Goal: Information Seeking & Learning: Check status

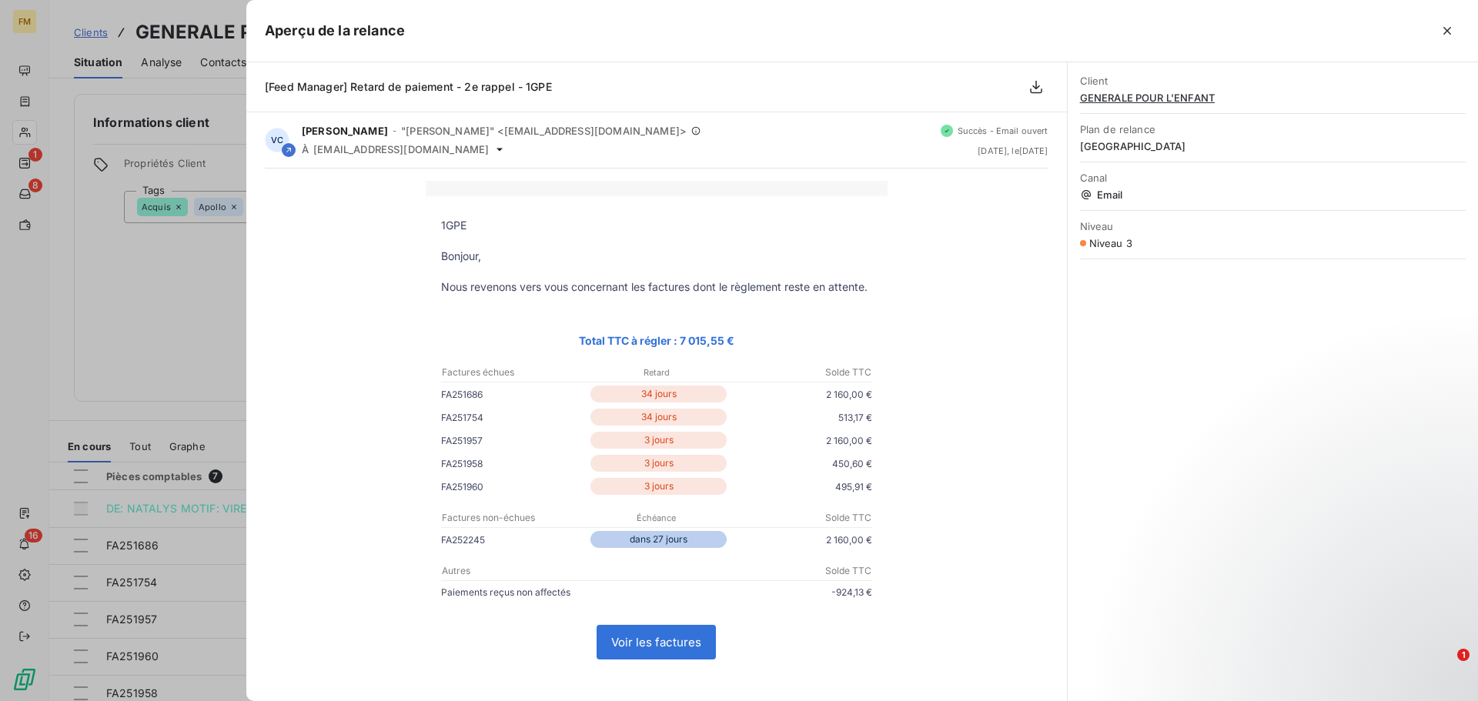
scroll to position [104, 0]
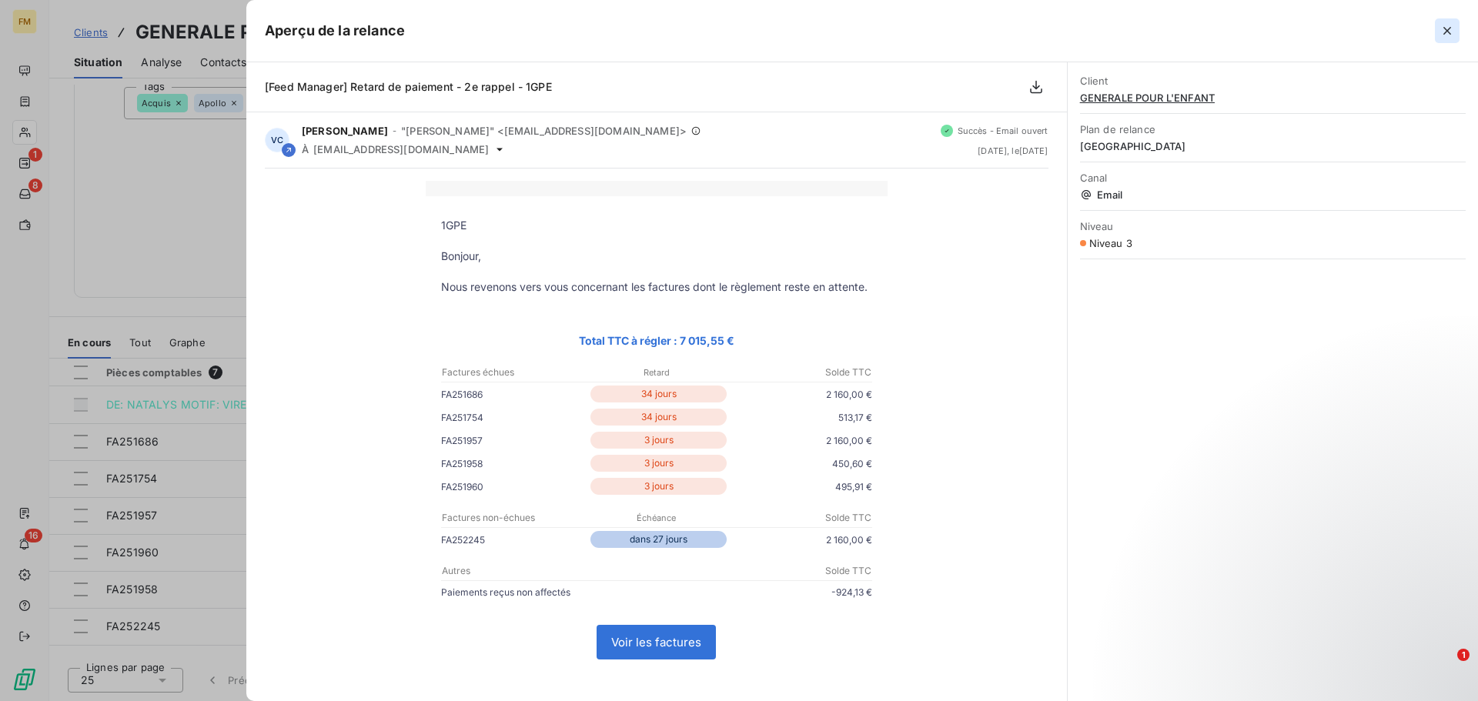
click at [1449, 32] on icon "button" at bounding box center [1447, 31] width 8 height 8
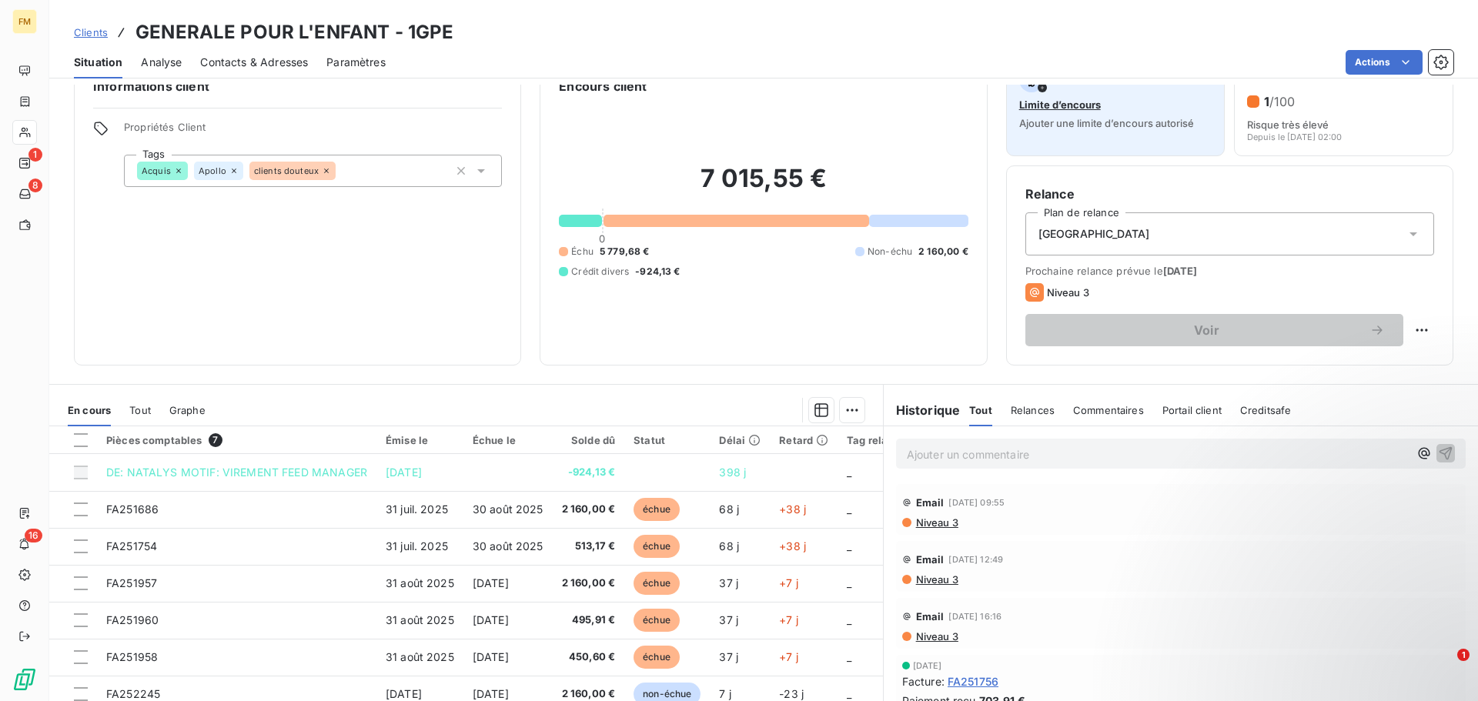
scroll to position [0, 0]
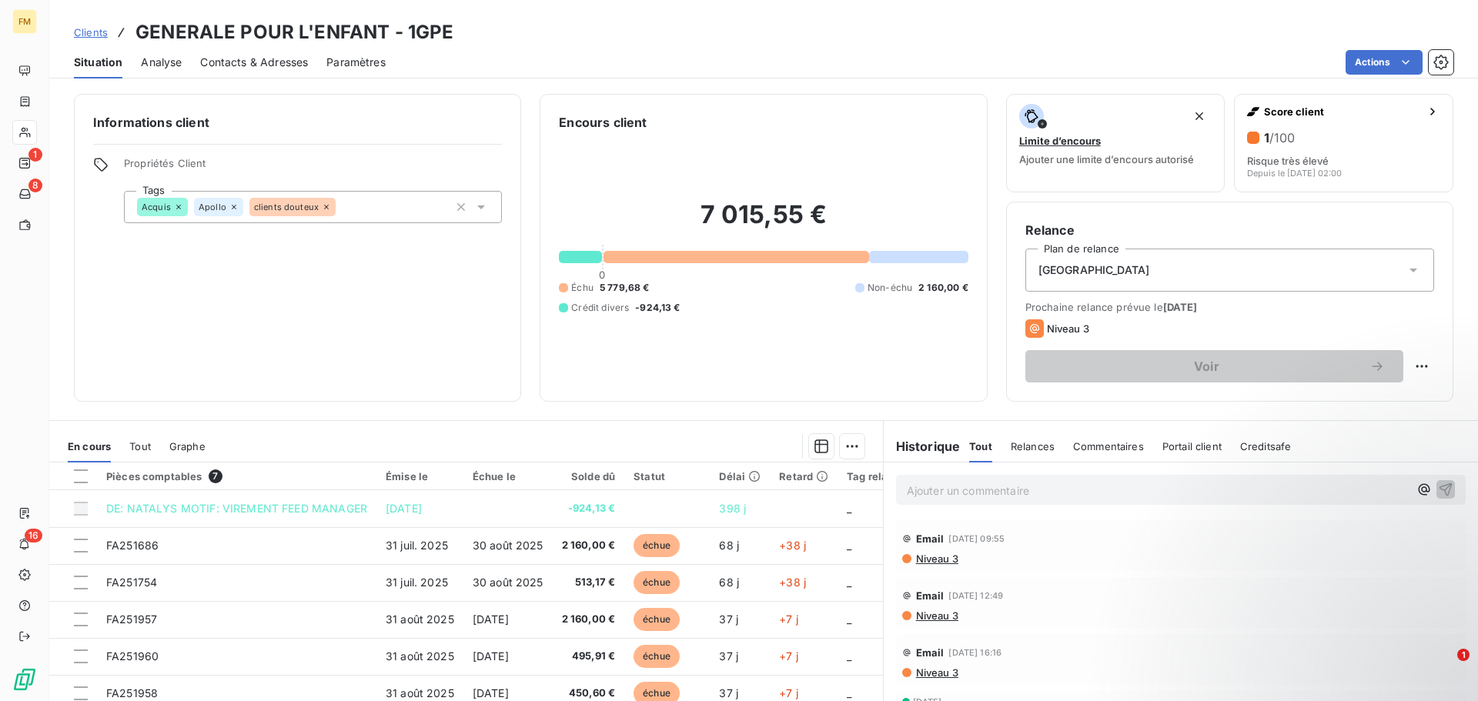
click at [1113, 437] on div "Commentaires" at bounding box center [1108, 446] width 71 height 32
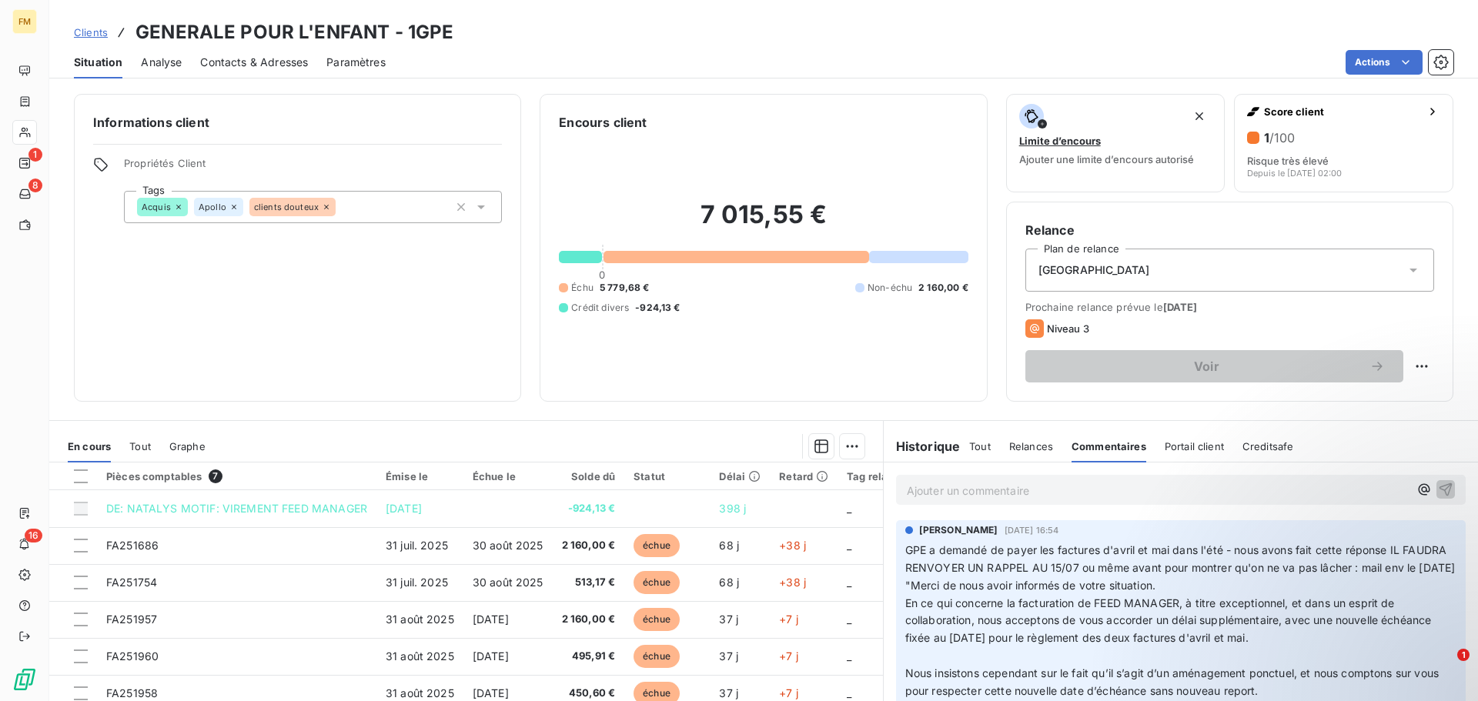
click at [1017, 489] on p "Ajouter un commentaire ﻿" at bounding box center [1158, 490] width 502 height 19
click at [907, 488] on span "Retard de paiement - 2e rappel - 1GPE" at bounding box center [1007, 489] width 200 height 13
click at [1146, 487] on p "07/10 Retard de paiement - 2e rappel - 1GPE" at bounding box center [1158, 490] width 502 height 18
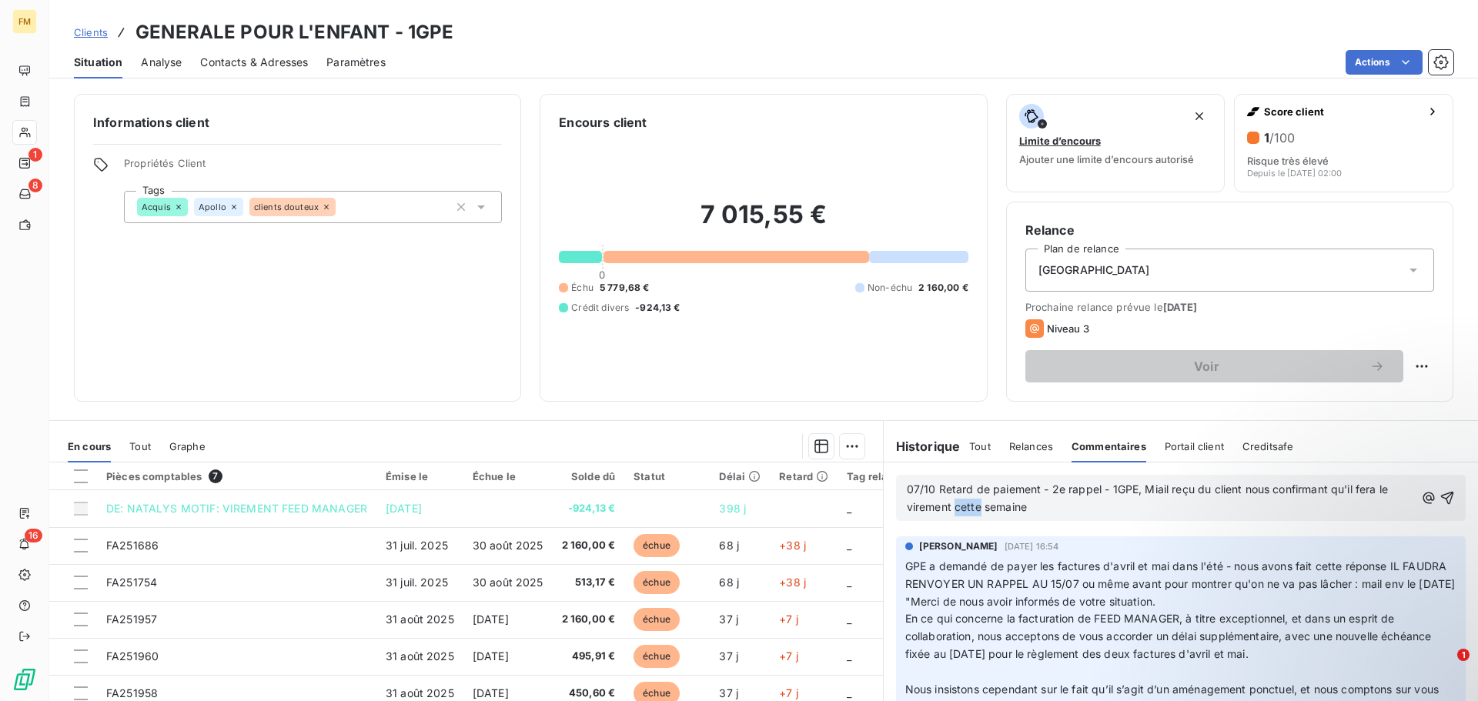
drag, startPoint x: 975, startPoint y: 508, endPoint x: 950, endPoint y: 509, distance: 25.4
click at [950, 509] on span "07/10 Retard de paiement - 2e rappel - 1GPE, Miail reçu du client nous confirma…" at bounding box center [1149, 498] width 484 height 31
click at [1149, 494] on span "07/10 Retard de paiement - 2e rappel - 1GPE, [PERSON_NAME] reçu du client nous …" at bounding box center [1152, 498] width 491 height 31
click at [1158, 493] on span "07/10 Retard de paiement - 2e rappel - 1GPE, [PERSON_NAME] reçu du client nous …" at bounding box center [1152, 498] width 491 height 31
click at [1151, 490] on span "07/10 Retard de paiement - 2e rappel - 1GPE, [PERSON_NAME] reçu du client nous …" at bounding box center [1152, 498] width 491 height 31
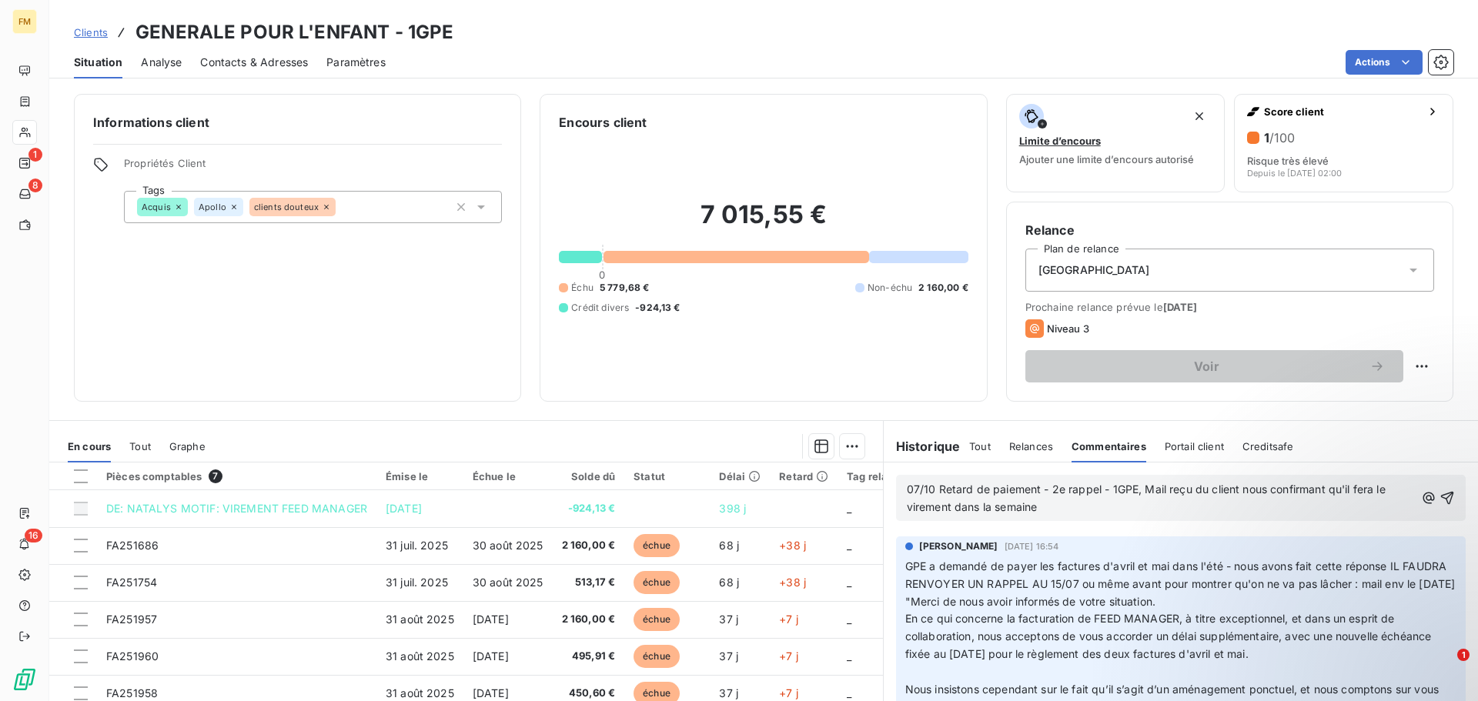
click at [1357, 492] on span "07/10 Retard de paiement - 2e rappel - 1GPE, Mail reçu du client nous confirman…" at bounding box center [1148, 498] width 482 height 31
drag, startPoint x: 1368, startPoint y: 492, endPoint x: 1327, endPoint y: 490, distance: 40.9
click at [1327, 490] on span "07/10 Retard de paiement - 2e rappel - 1GPE, Mail reçu du client nous confirman…" at bounding box center [1148, 498] width 482 height 31
copy span "qu'il fera"
click at [1095, 514] on p "07/10 Retard de paiement - 2e rappel - 1GPE, Mail reçu du client nous confirman…" at bounding box center [1161, 498] width 508 height 35
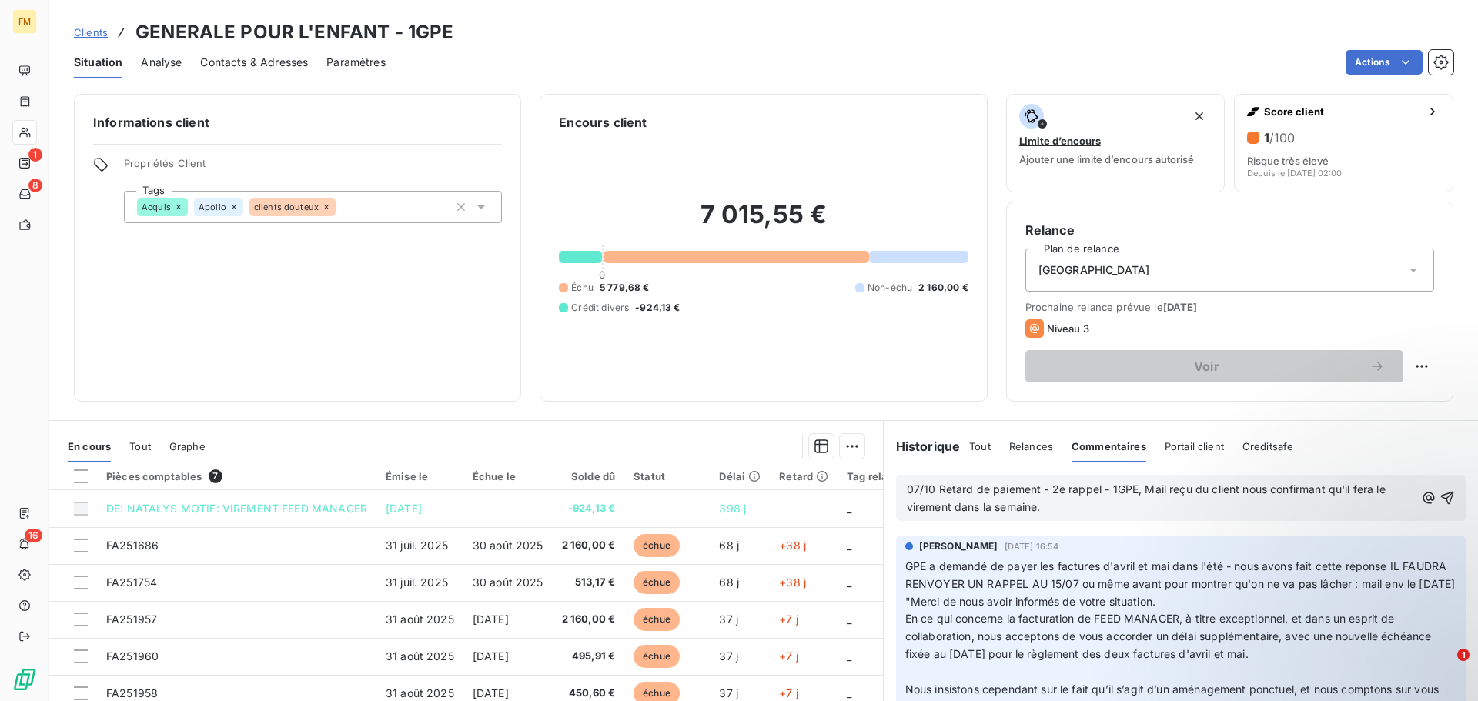
click at [1415, 496] on div "07/10 Retard de paiement - 2e rappel - 1GPE, Mail reçu du client nous confirman…" at bounding box center [1181, 498] width 548 height 37
click at [1439, 496] on icon "button" at bounding box center [1446, 497] width 15 height 15
